Goal: Communication & Community: Answer question/provide support

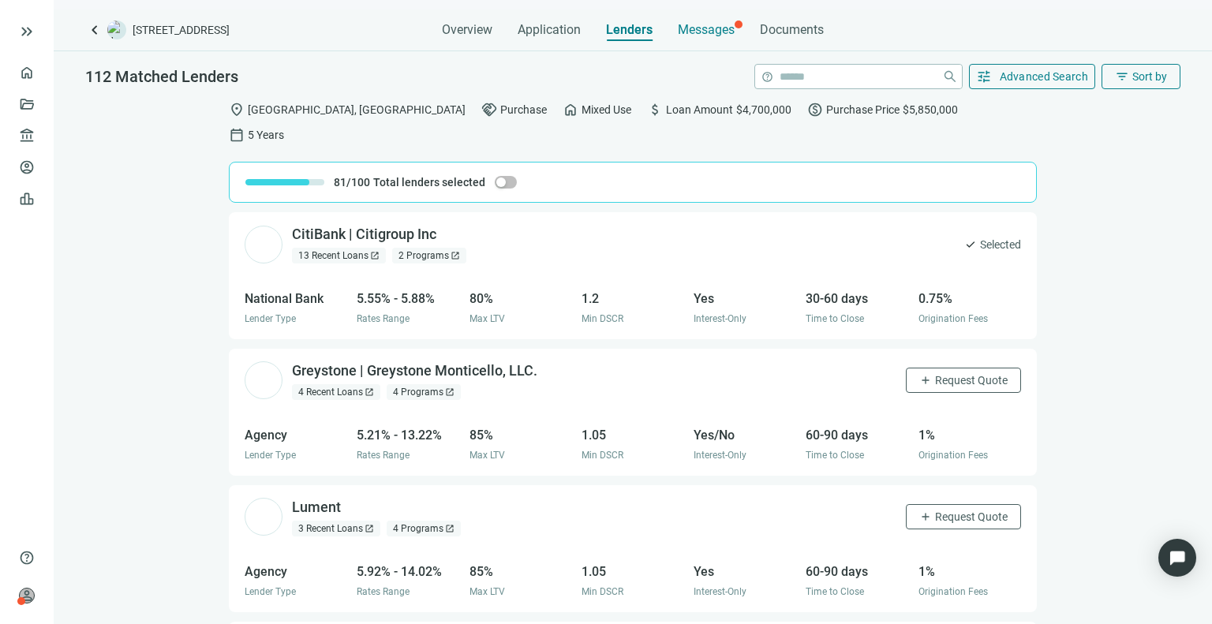
click at [709, 37] on span "Messages" at bounding box center [706, 29] width 57 height 15
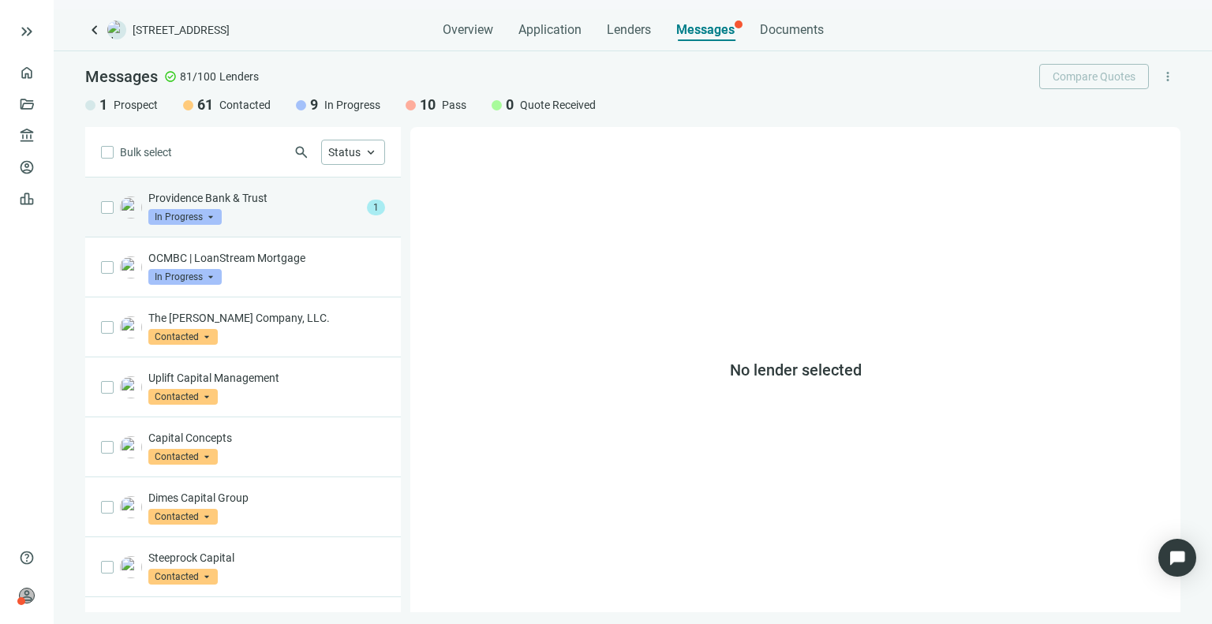
click at [241, 198] on p "Providence Bank & Trust" at bounding box center [254, 198] width 212 height 16
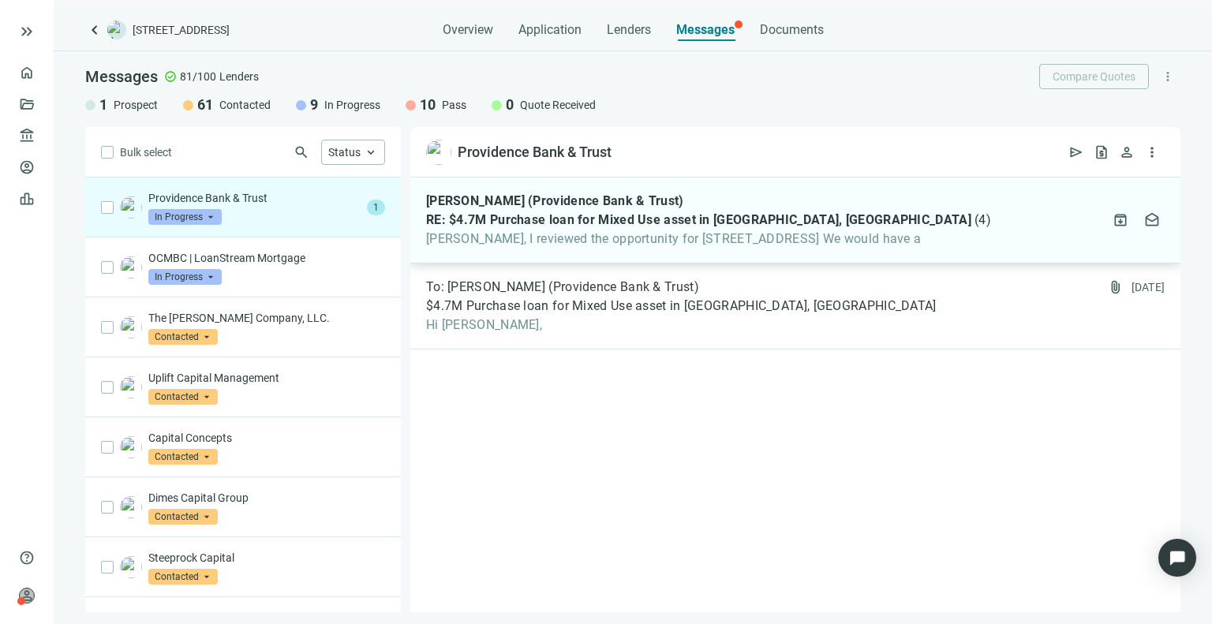
click at [975, 226] on span "( 4 )" at bounding box center [983, 220] width 17 height 16
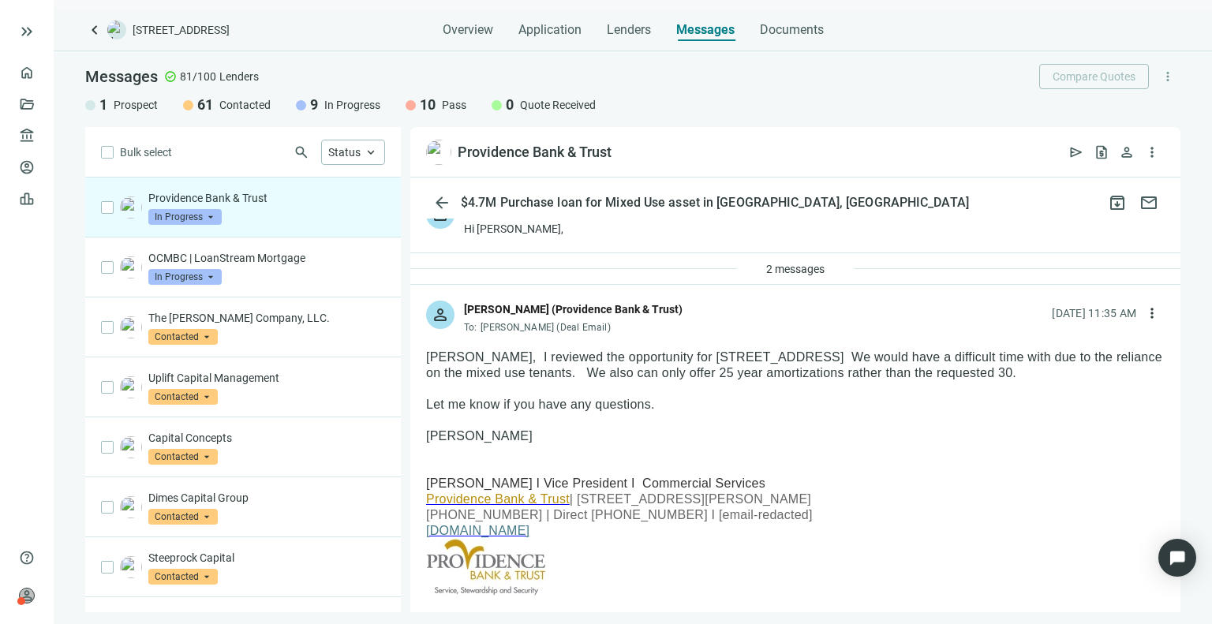
scroll to position [35, 0]
click at [1121, 309] on div "[DATE] 11:35 AM more_vert" at bounding box center [1108, 312] width 113 height 25
click at [1144, 309] on span "more_vert" at bounding box center [1152, 313] width 16 height 16
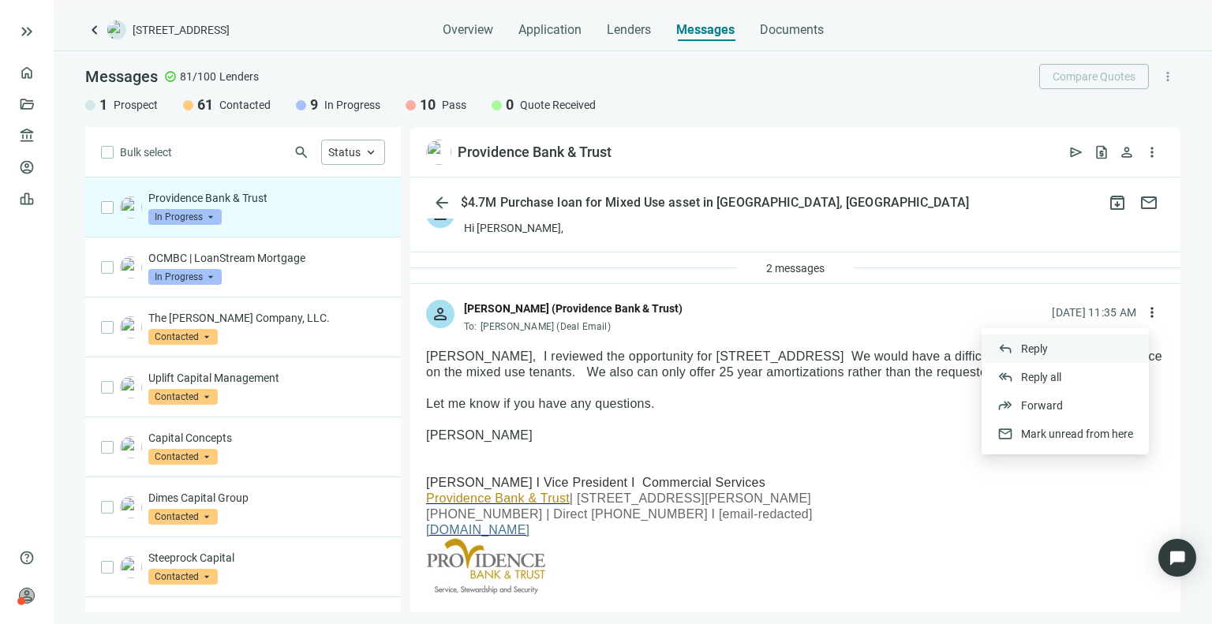
click at [1015, 349] on div "reply Reply" at bounding box center [1065, 349] width 167 height 28
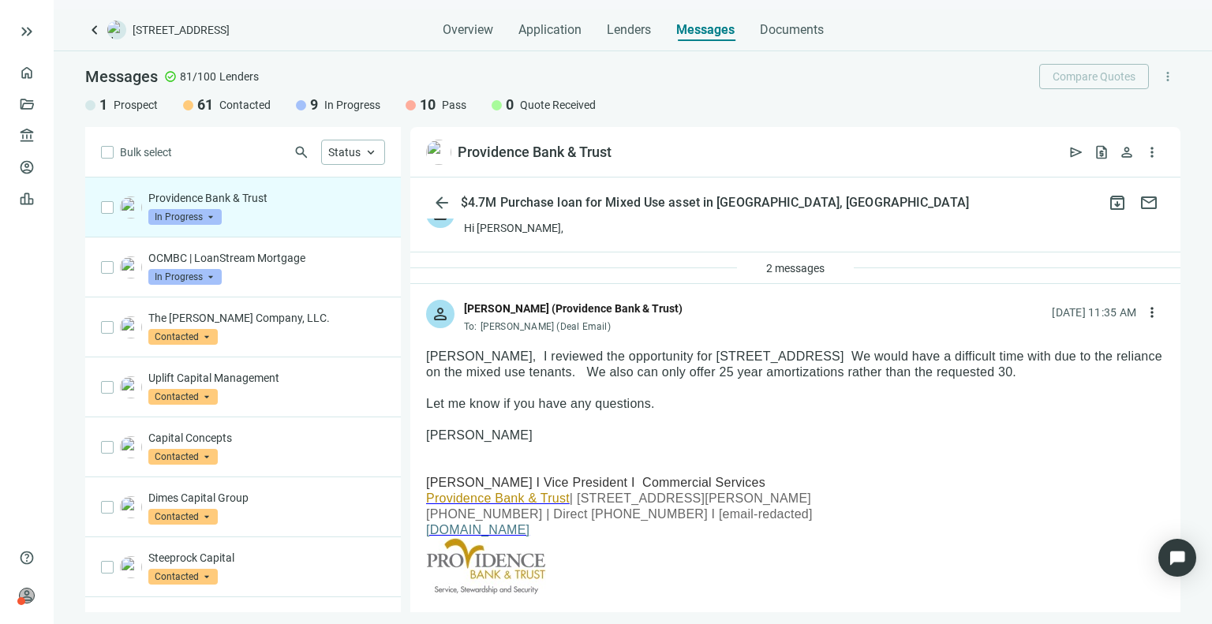
type textarea "**********"
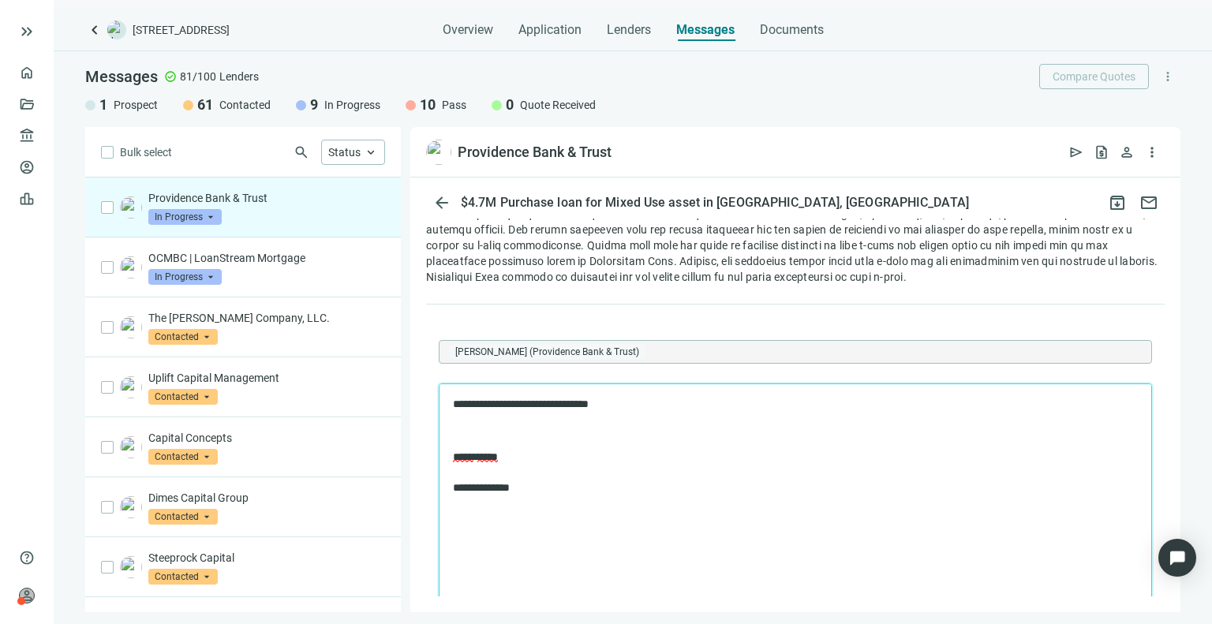
scroll to position [2322, 0]
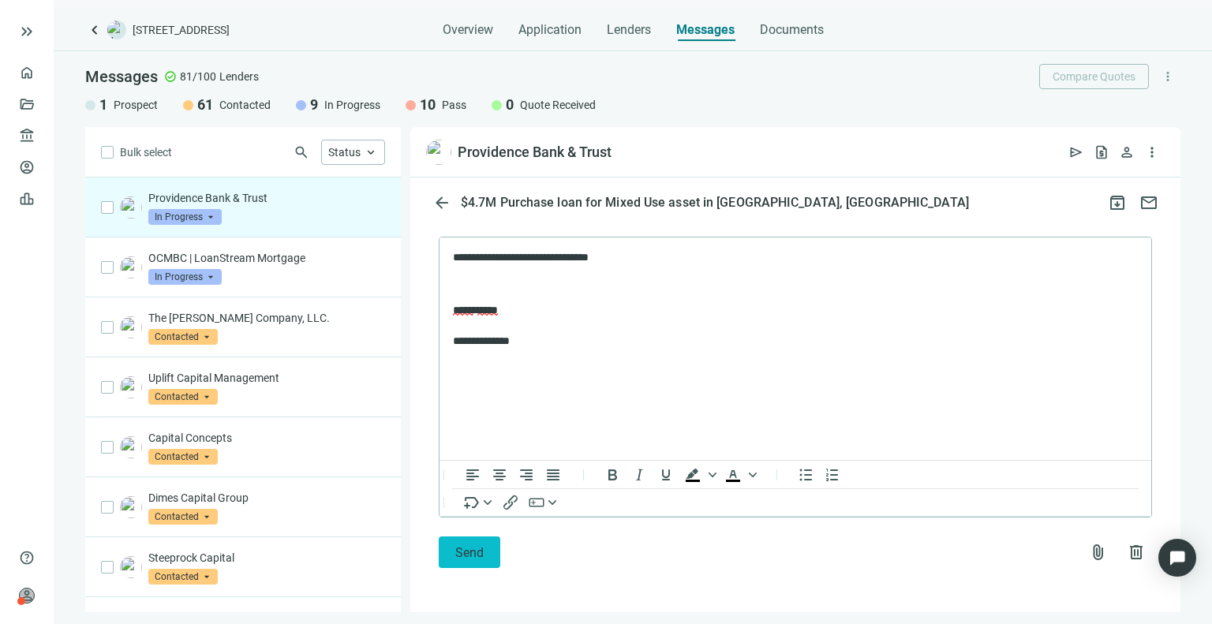
click at [488, 553] on button "Send" at bounding box center [470, 553] width 62 height 32
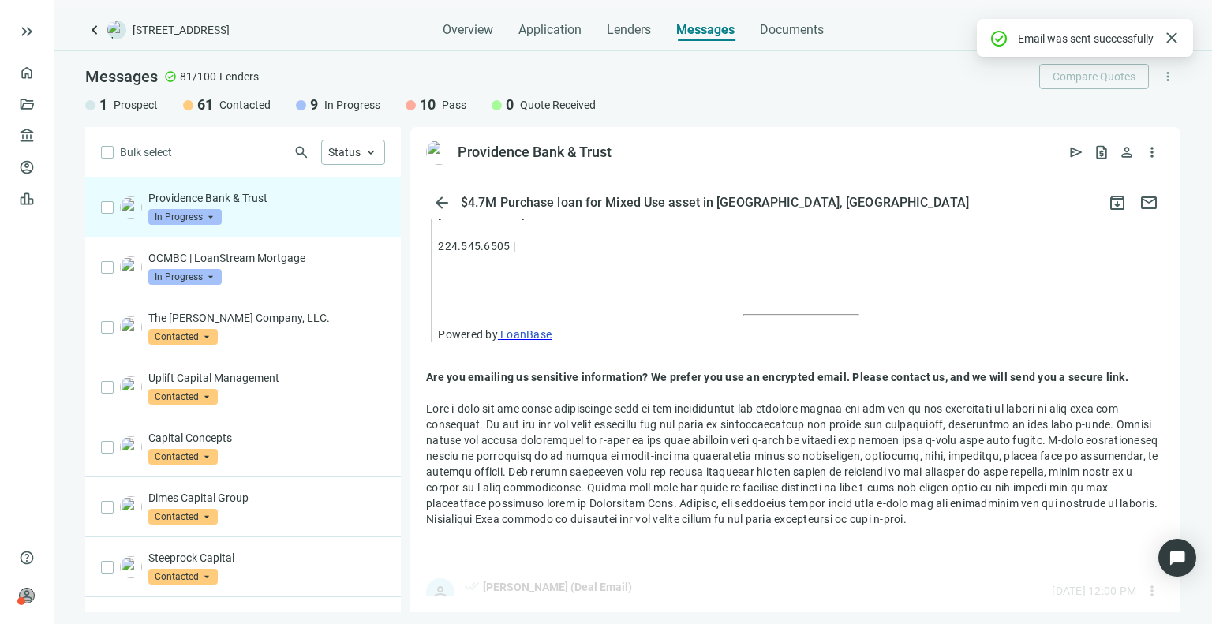
scroll to position [2236, 0]
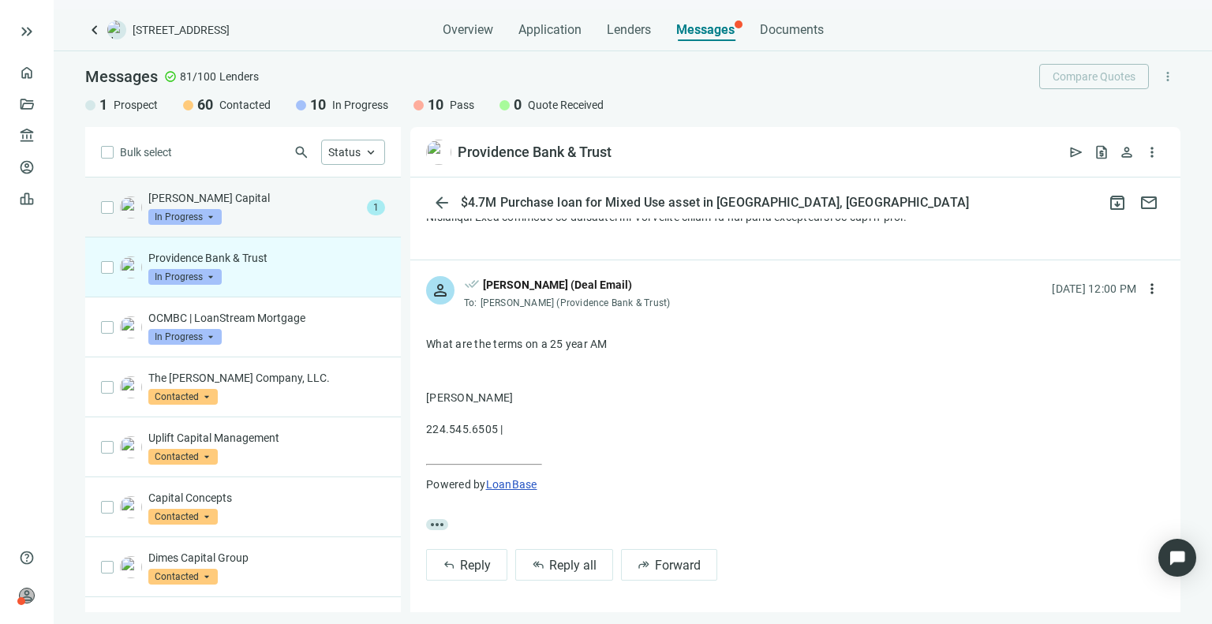
click at [247, 227] on div "[PERSON_NAME] Capital In Progress arrow_drop_down 1" at bounding box center [243, 208] width 316 height 60
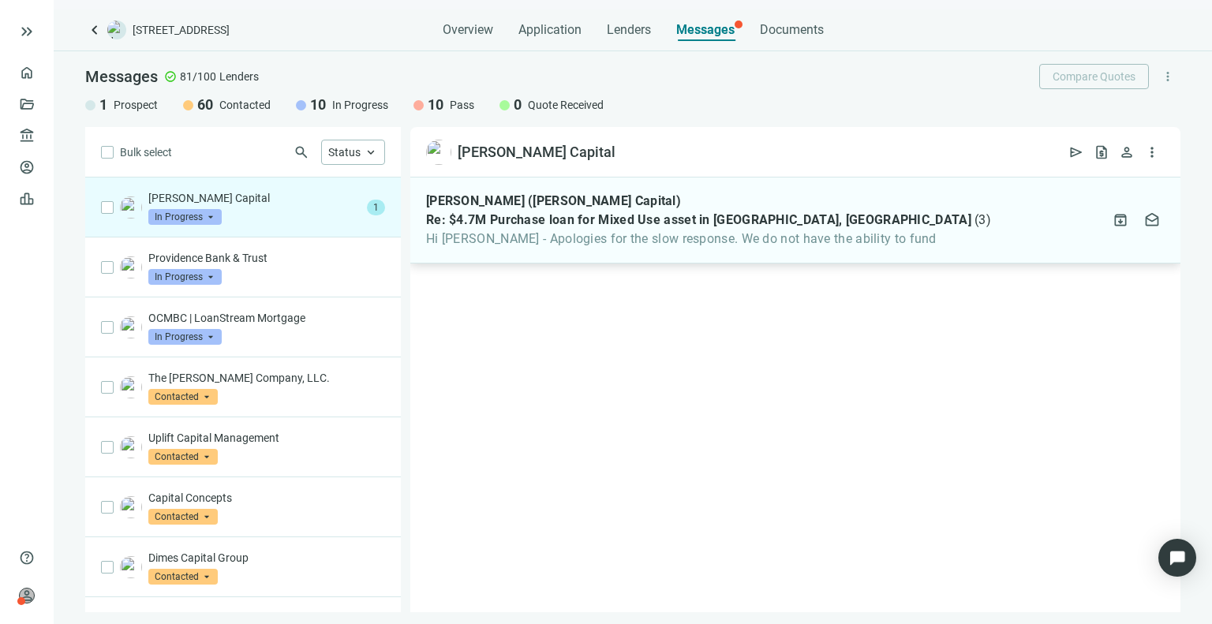
click at [595, 238] on span "Hi [PERSON_NAME] - Apologies for the slow response. We do not have the ability …" at bounding box center [708, 239] width 565 height 16
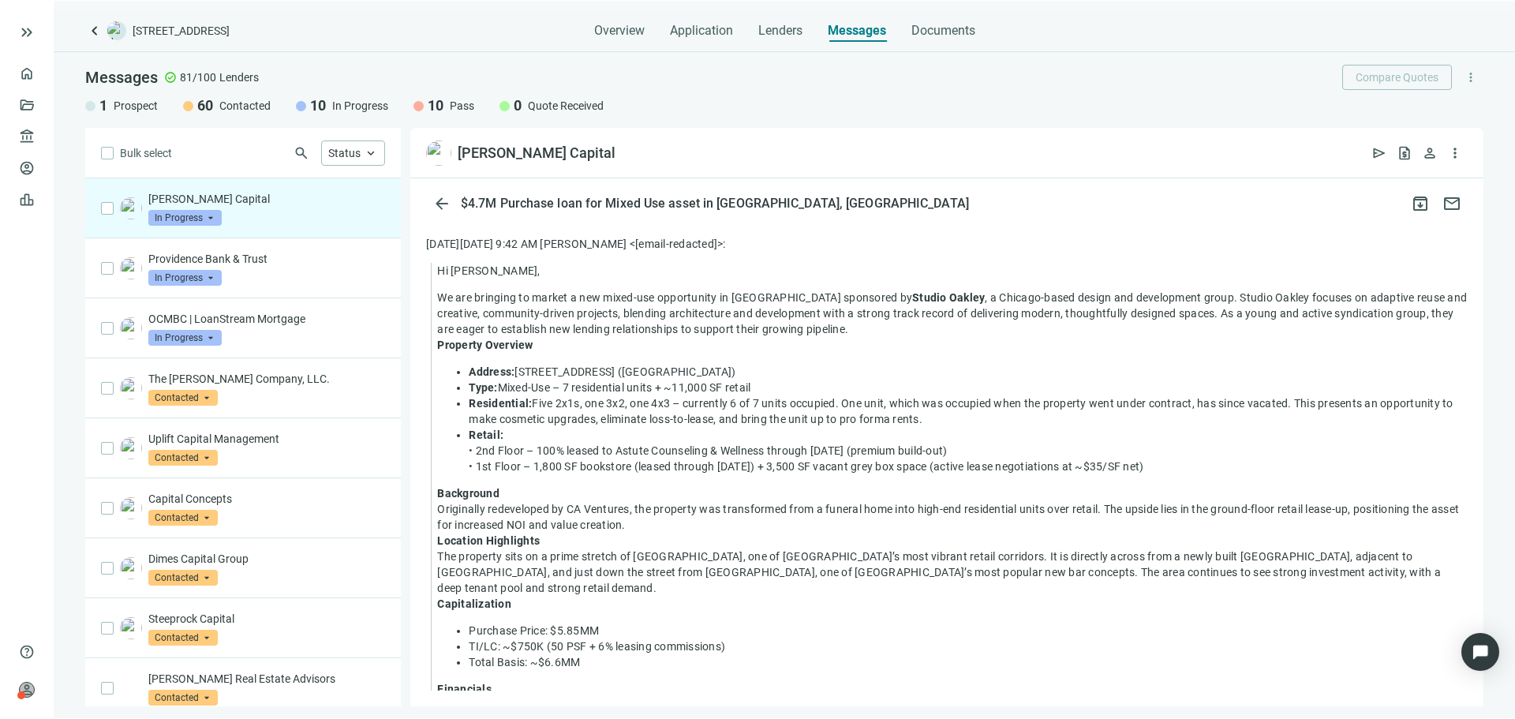
scroll to position [406, 0]
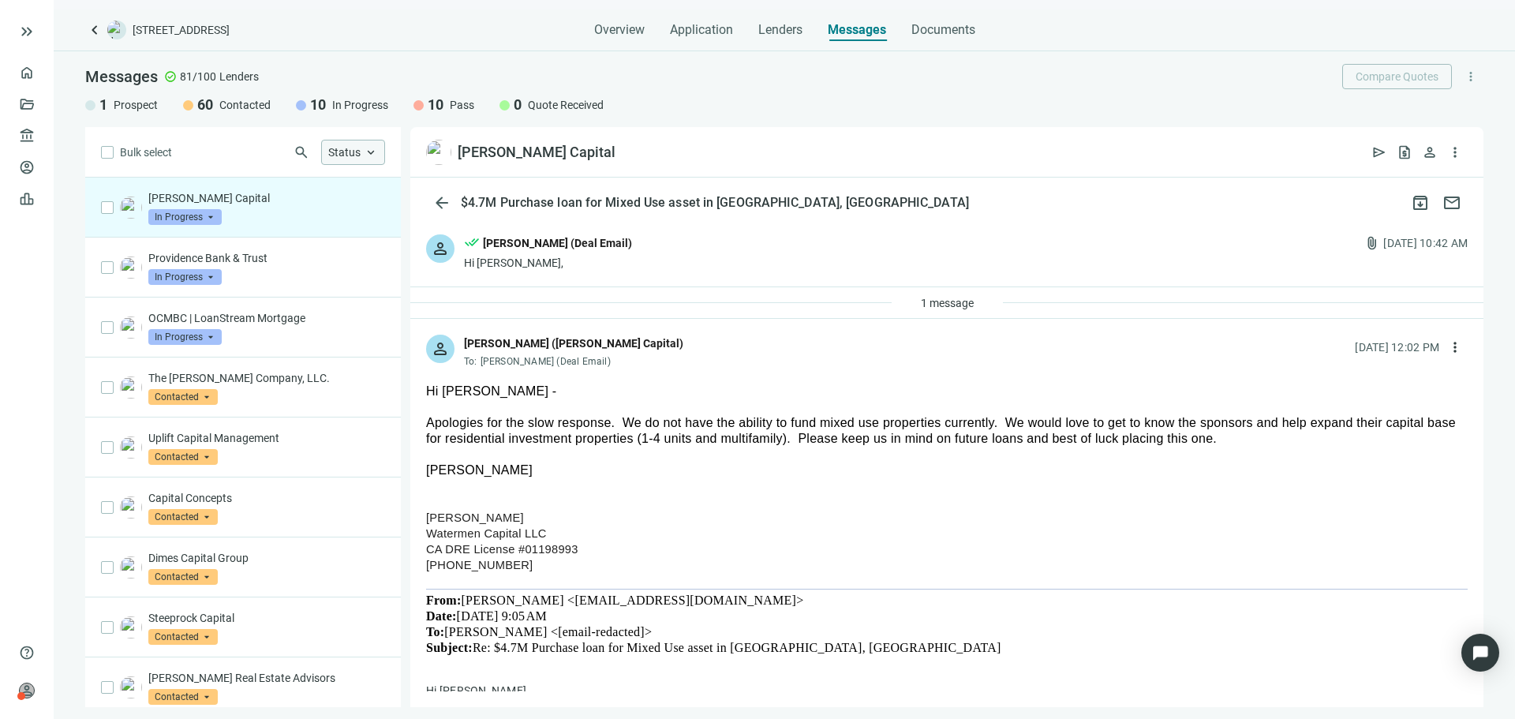
click at [372, 145] on span "keyboard_arrow_up" at bounding box center [371, 152] width 14 height 14
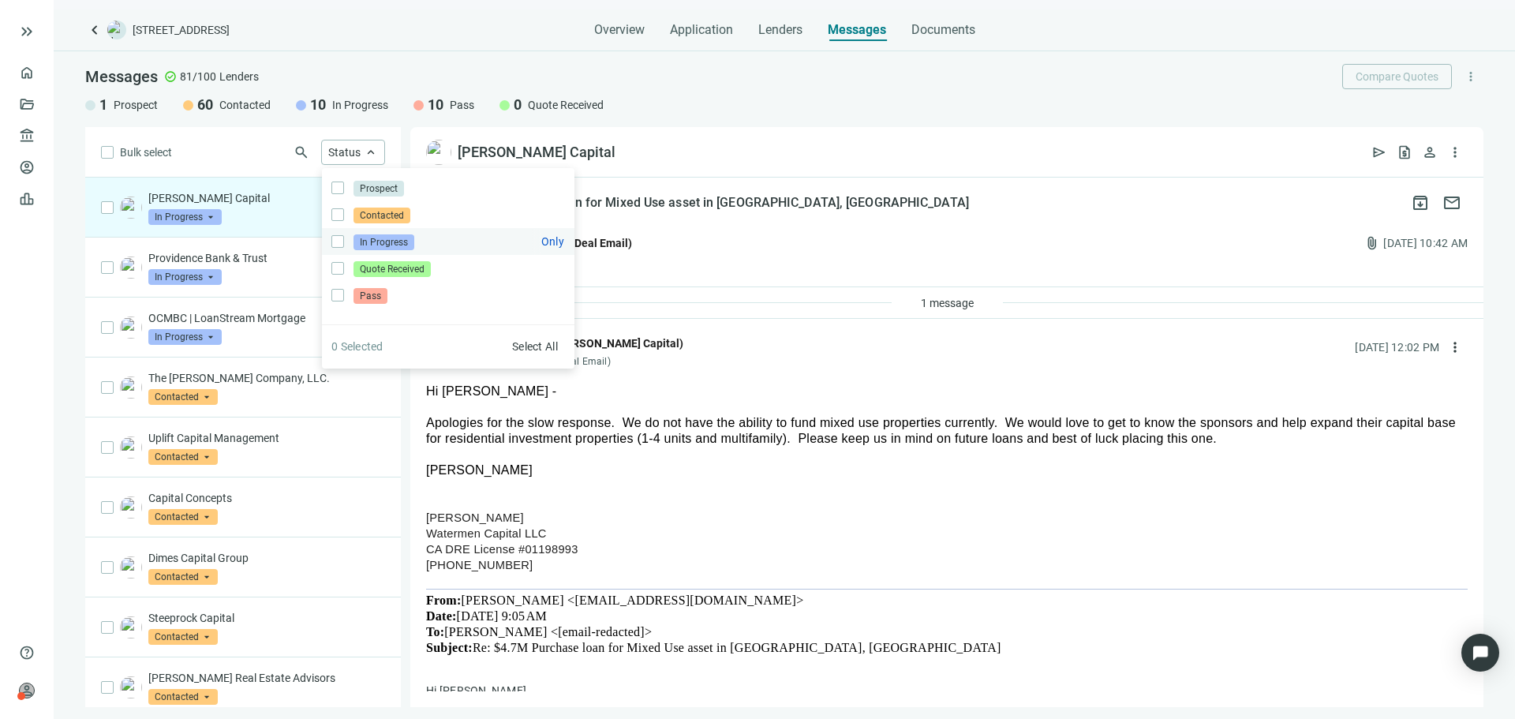
click at [434, 244] on label "In Progress Only" at bounding box center [448, 241] width 253 height 27
click at [560, 240] on span "Only" at bounding box center [552, 241] width 23 height 13
click at [678, 107] on div "1 Prospect 60 Contacted 10 In Progress 10 Pass 0 Quote Received" at bounding box center [784, 104] width 1398 height 19
